Goal: Entertainment & Leisure: Consume media (video, audio)

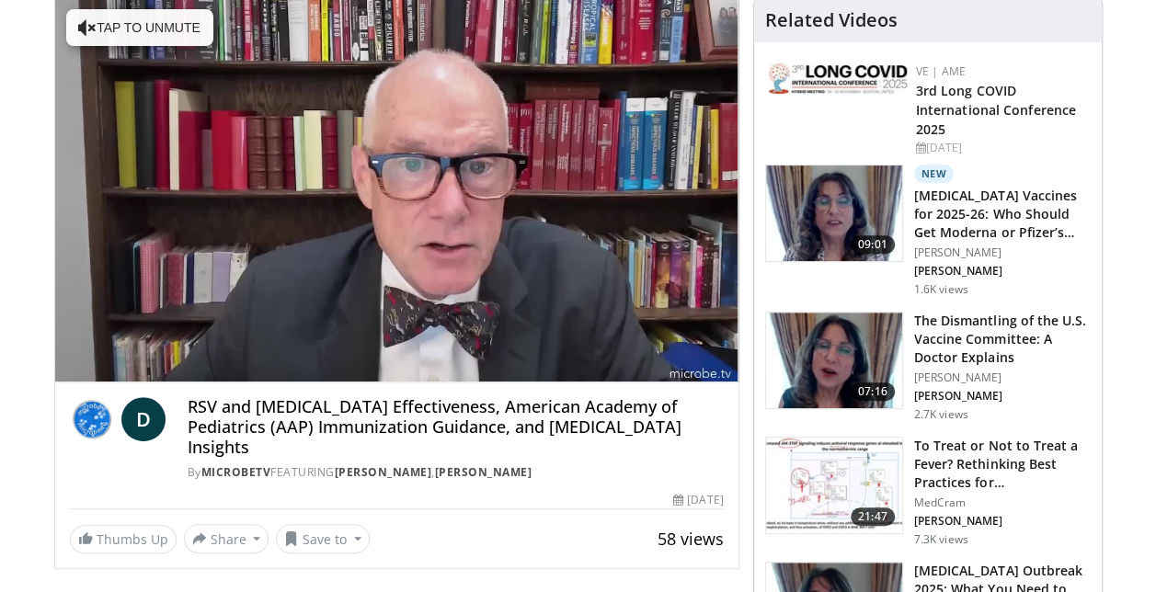
scroll to position [258, 0]
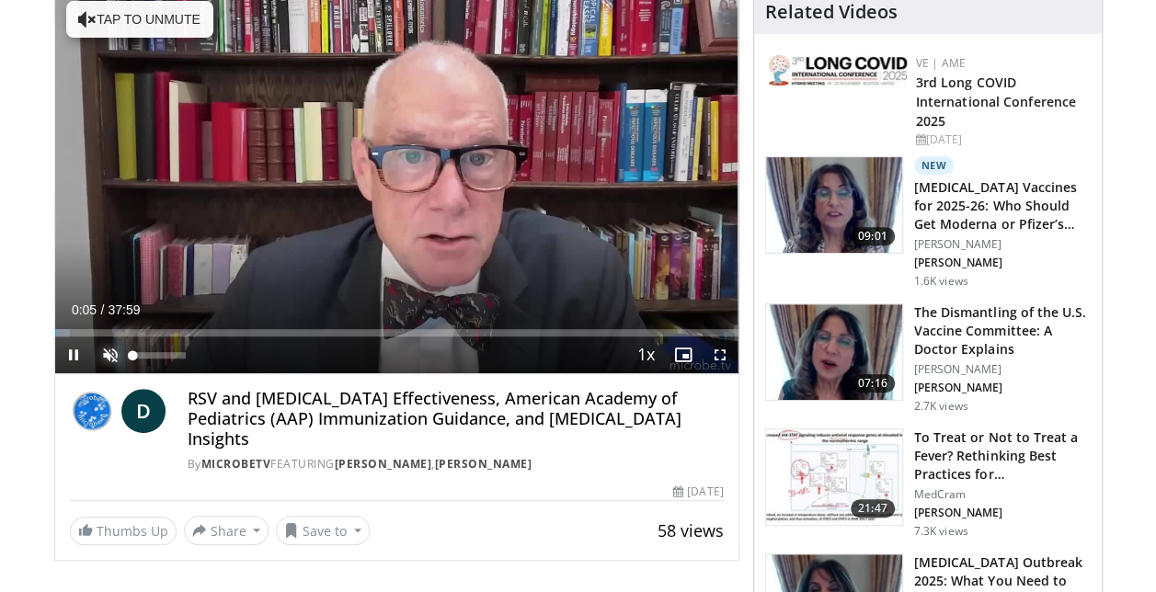
click at [109, 351] on span "Video Player" at bounding box center [110, 355] width 37 height 37
click at [718, 353] on span "Video Player" at bounding box center [720, 355] width 37 height 37
